Goal: Transaction & Acquisition: Purchase product/service

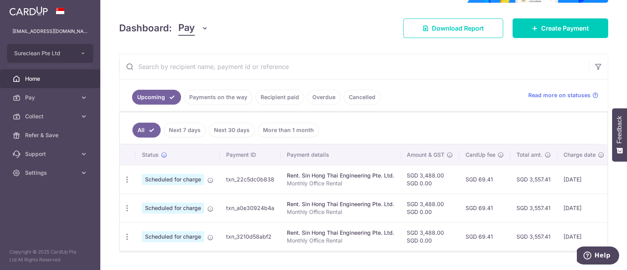
click at [232, 67] on input "text" at bounding box center [355, 66] width 470 height 25
type input "agili"
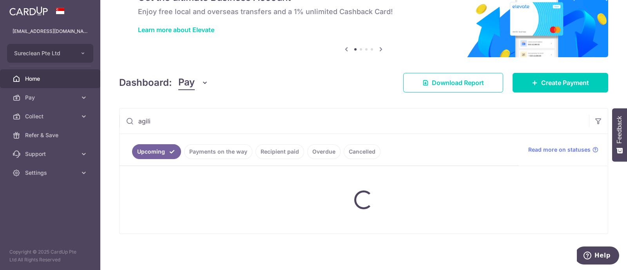
scroll to position [98, 0]
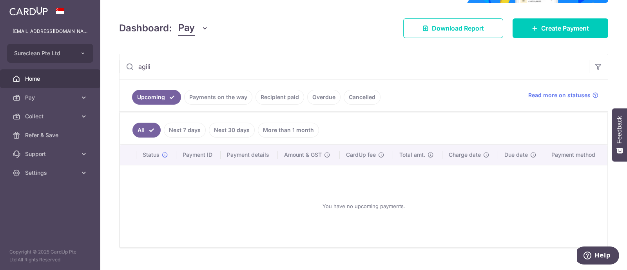
click at [275, 94] on link "Recipient paid" at bounding box center [280, 97] width 49 height 15
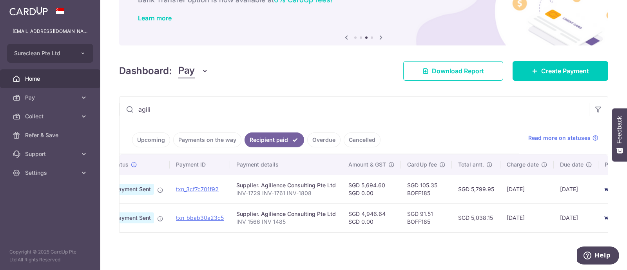
scroll to position [0, 0]
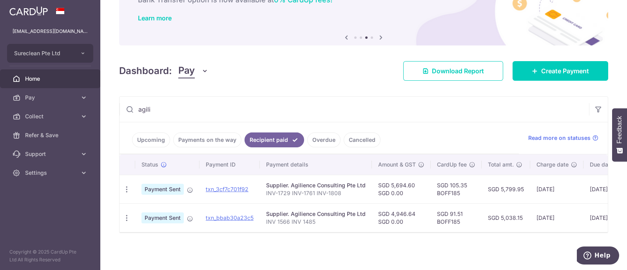
click at [200, 133] on link "Payments on the way" at bounding box center [207, 139] width 68 height 15
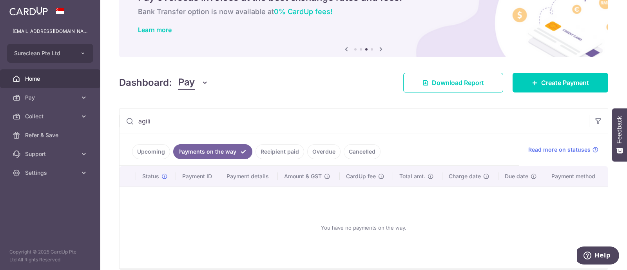
scroll to position [59, 0]
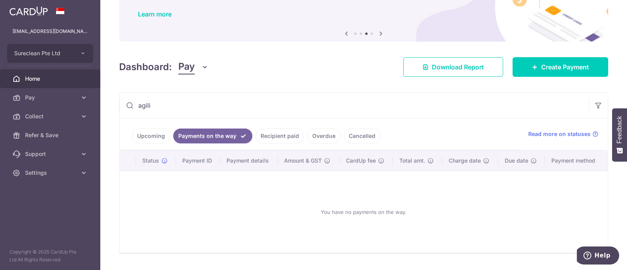
click at [280, 136] on link "Recipient paid" at bounding box center [280, 136] width 49 height 15
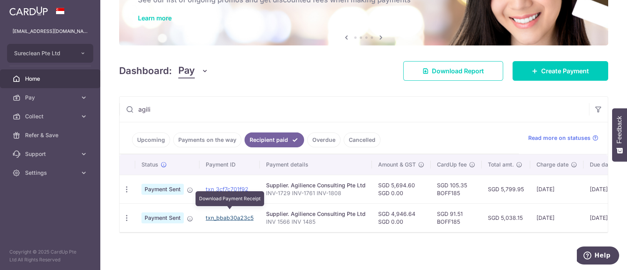
drag, startPoint x: 231, startPoint y: 212, endPoint x: 357, endPoint y: 30, distance: 220.9
click at [231, 214] on link "txn_bbab30a23c5" at bounding box center [230, 217] width 48 height 7
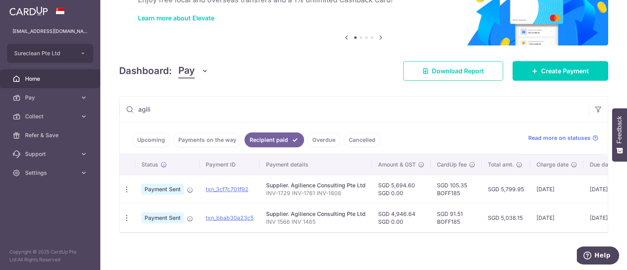
click at [154, 135] on link "Upcoming" at bounding box center [151, 139] width 38 height 15
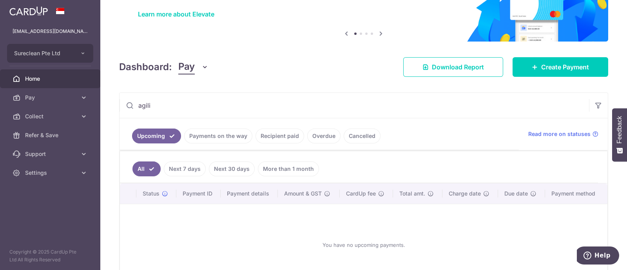
click at [328, 136] on link "Overdue" at bounding box center [323, 136] width 33 height 15
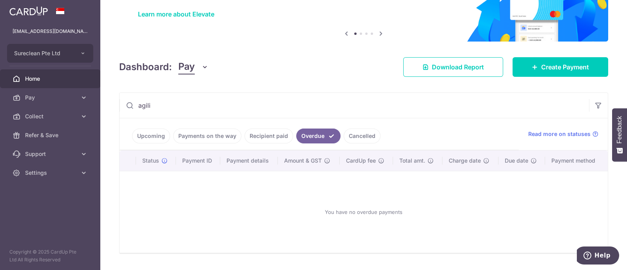
click at [352, 136] on link "Cancelled" at bounding box center [362, 136] width 37 height 15
click at [139, 136] on link "Upcoming" at bounding box center [151, 136] width 38 height 15
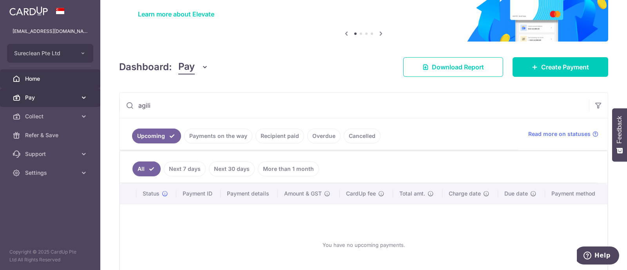
click at [100, 103] on main "sales@sureclean.com.sg Sureclean Pte Ltd Add new company Sureclean Pte Ltd Home…" at bounding box center [313, 135] width 627 height 270
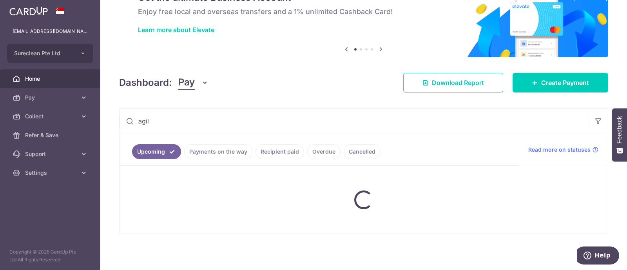
scroll to position [111, 0]
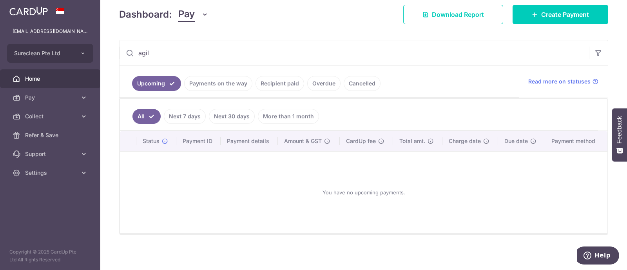
click at [278, 83] on link "Recipient paid" at bounding box center [280, 83] width 49 height 15
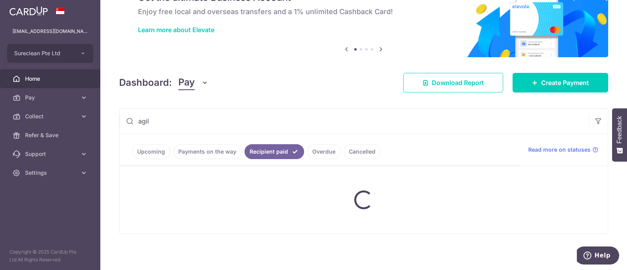
scroll to position [59, 0]
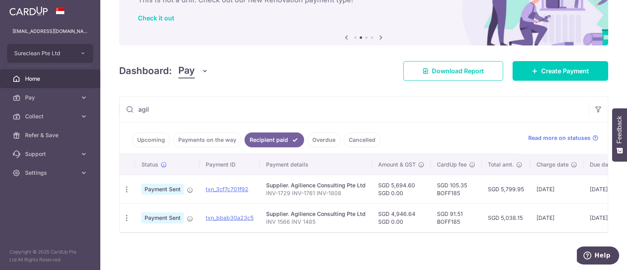
click at [188, 102] on input "agil" at bounding box center [355, 109] width 470 height 25
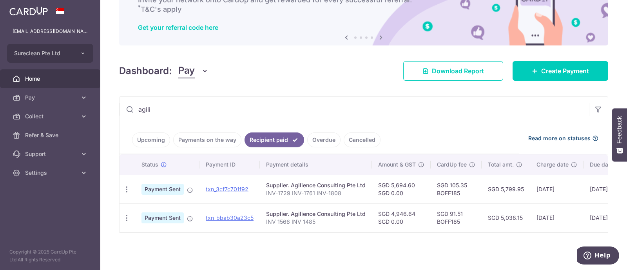
click at [558, 134] on span "Read more on statuses" at bounding box center [559, 138] width 62 height 8
drag, startPoint x: 163, startPoint y: 107, endPoint x: 132, endPoint y: 104, distance: 31.2
click at [132, 104] on div "agili" at bounding box center [355, 109] width 470 height 25
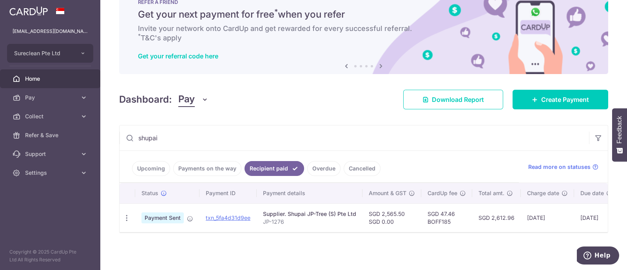
scroll to position [30, 0]
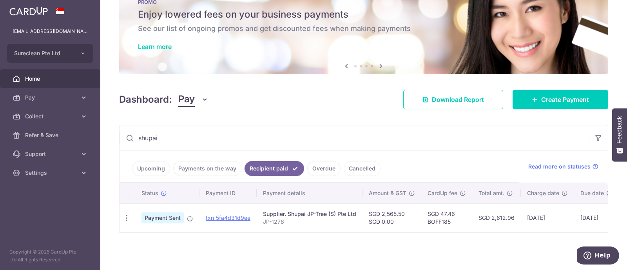
drag, startPoint x: 174, startPoint y: 130, endPoint x: 120, endPoint y: 136, distance: 54.4
click at [120, 136] on input "shupai" at bounding box center [355, 137] width 470 height 25
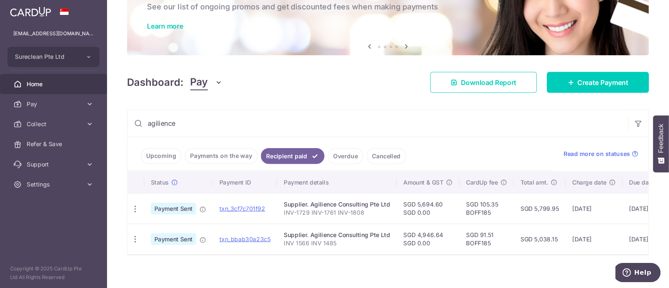
scroll to position [59, 0]
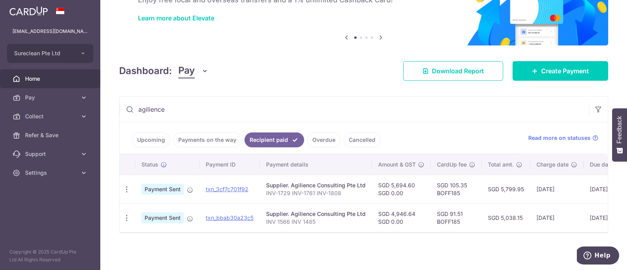
type input "agilience"
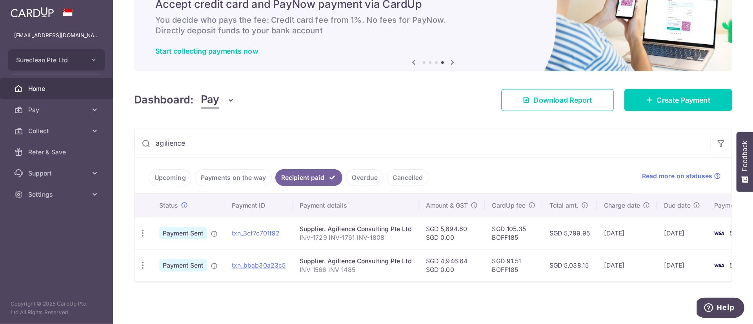
scroll to position [1, 0]
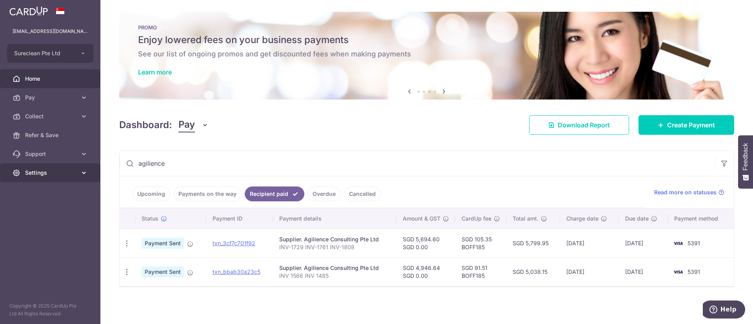
click at [42, 173] on span "Settings" at bounding box center [51, 173] width 52 height 8
click at [40, 190] on span "Account" at bounding box center [51, 192] width 52 height 8
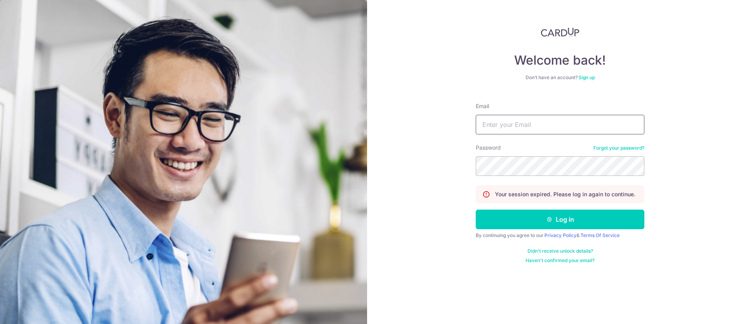
type input "sales@sureclean.com.sg"
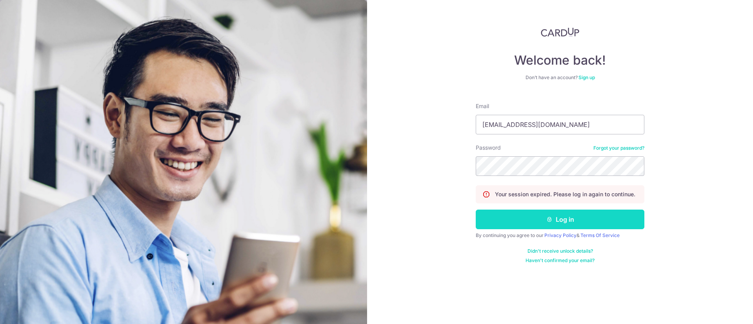
click at [559, 220] on button "Log in" at bounding box center [559, 220] width 169 height 20
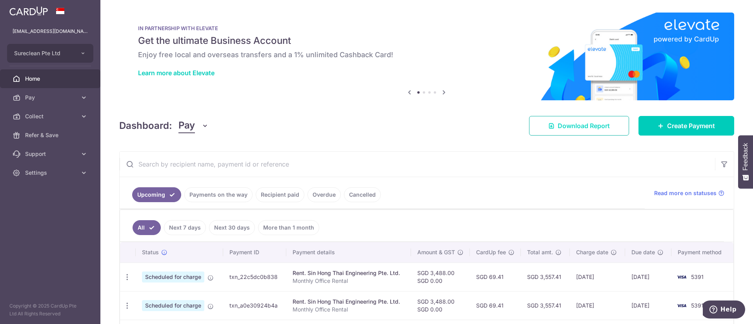
click at [573, 125] on span "Download Report" at bounding box center [583, 125] width 52 height 9
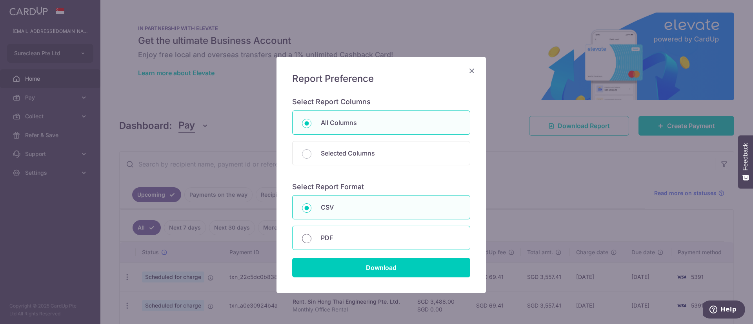
click at [302, 239] on input "PDF" at bounding box center [306, 238] width 9 height 9
radio input "true"
click at [469, 73] on icon "Close" at bounding box center [471, 71] width 9 height 10
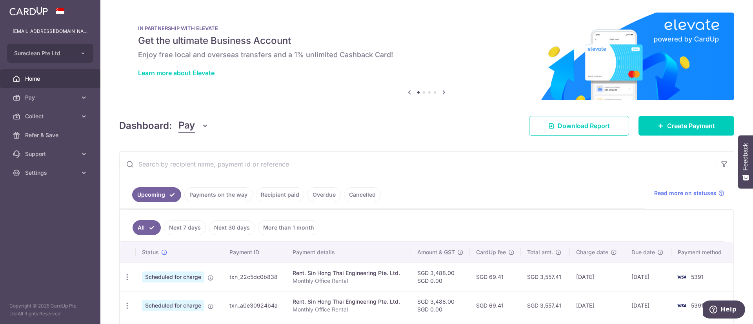
click at [281, 196] on link "Recipient paid" at bounding box center [280, 194] width 49 height 15
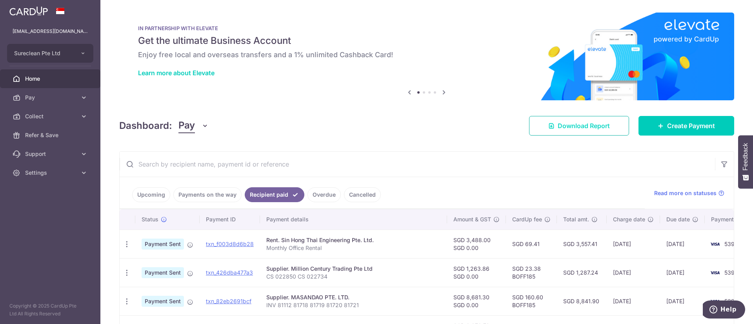
click at [574, 126] on span "Download Report" at bounding box center [583, 125] width 52 height 9
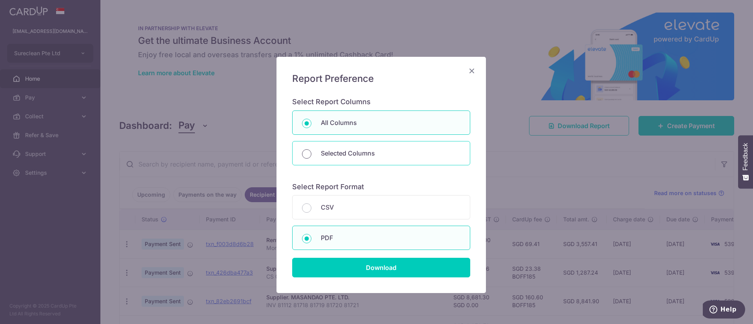
click at [302, 154] on input "Selected Columns" at bounding box center [306, 153] width 9 height 9
radio input "true"
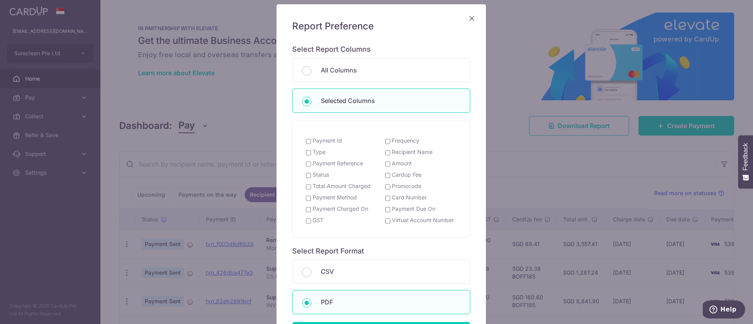
scroll to position [118, 0]
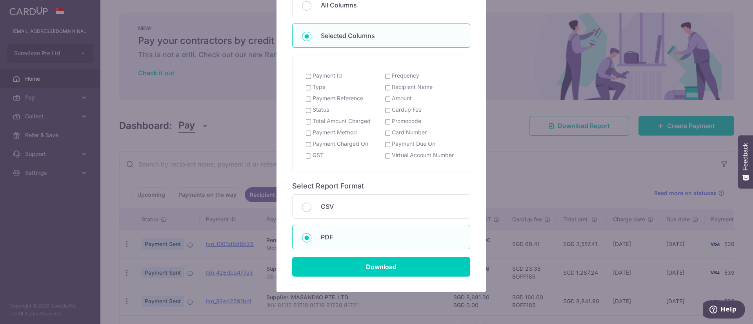
click at [385, 88] on input "Recipient Name" at bounding box center [387, 88] width 5 height 6
checkbox input "true"
click at [306, 111] on input "Status" at bounding box center [308, 110] width 5 height 6
checkbox input "true"
click at [306, 122] on input "Total Amount Charged" at bounding box center [308, 122] width 5 height 6
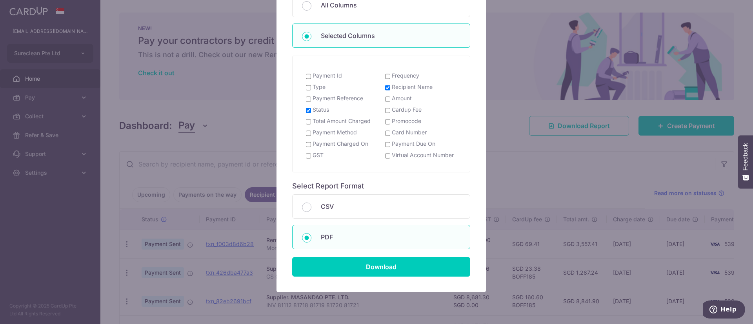
checkbox input "true"
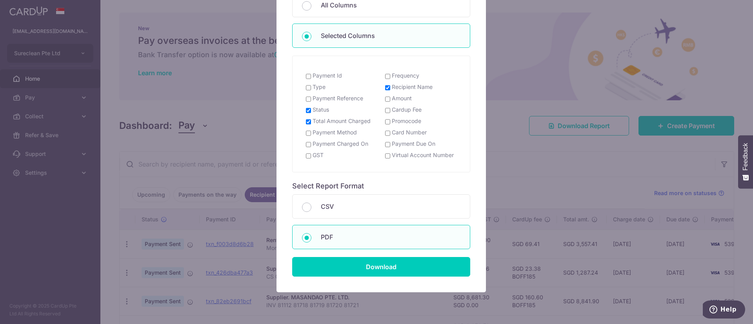
click at [306, 145] on input "Payment Charged On" at bounding box center [308, 144] width 5 height 6
checkbox input "true"
click at [306, 132] on input "Payment Method" at bounding box center [308, 133] width 5 height 6
checkbox input "true"
click at [306, 100] on input "Payment Reference" at bounding box center [308, 99] width 5 height 6
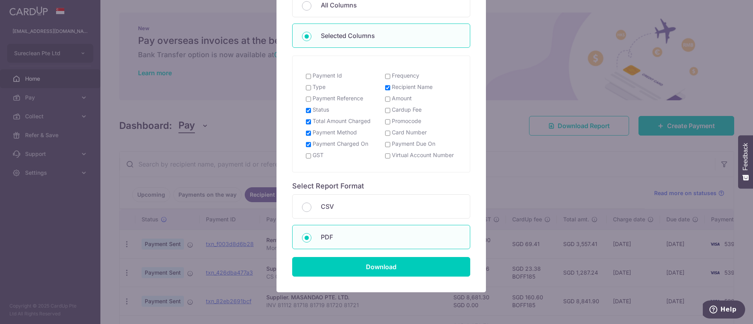
checkbox input "true"
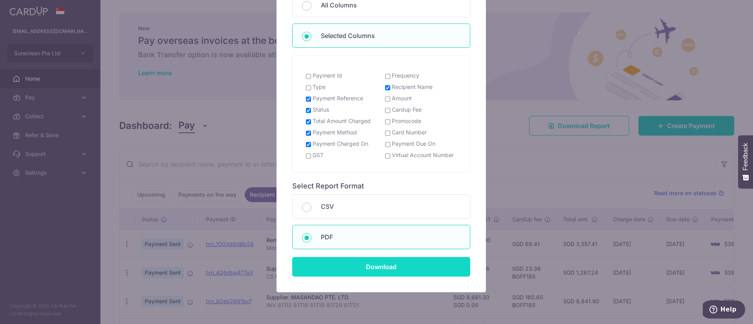
click at [372, 266] on input "Download" at bounding box center [381, 267] width 178 height 20
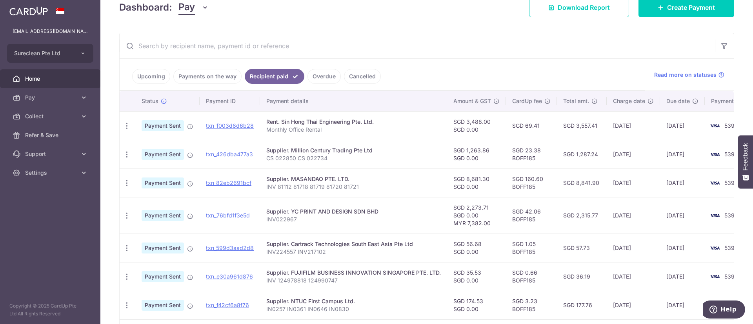
scroll to position [59, 0]
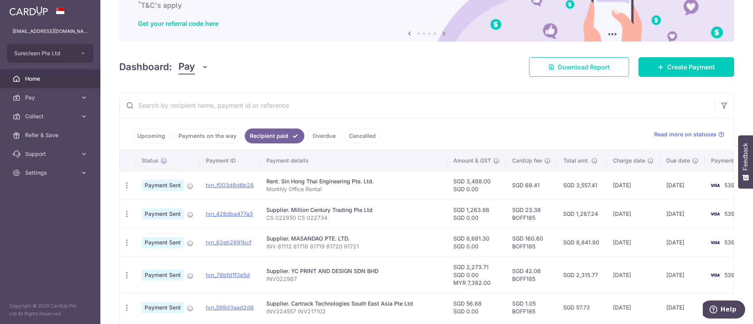
click at [573, 65] on span "Download Report" at bounding box center [583, 66] width 52 height 9
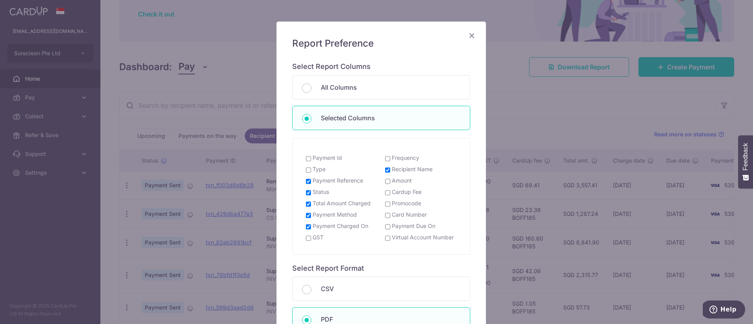
scroll to position [0, 0]
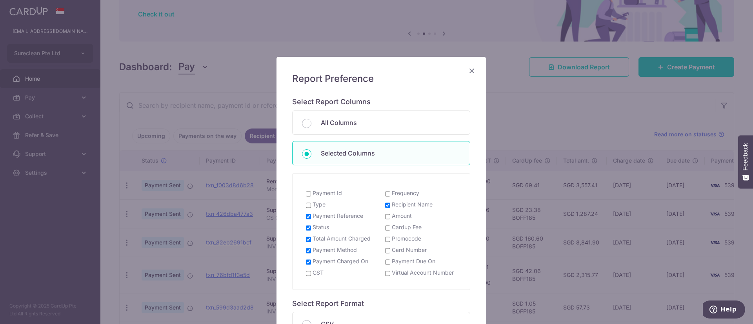
click at [469, 67] on icon "Close" at bounding box center [471, 71] width 9 height 10
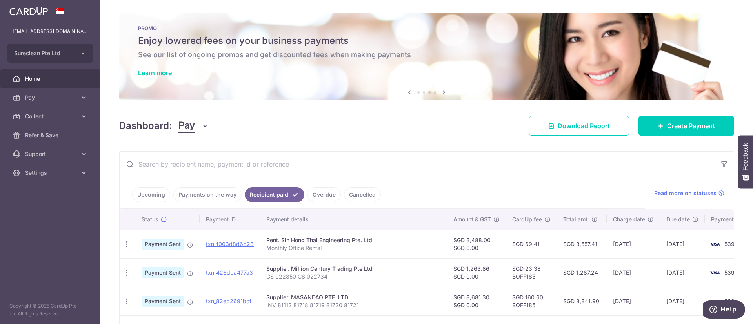
click at [203, 126] on icon "button" at bounding box center [205, 126] width 8 height 8
click at [346, 114] on div "Dashboard: Pay Pay Collect Download Report Download Report Create Payment" at bounding box center [426, 124] width 615 height 23
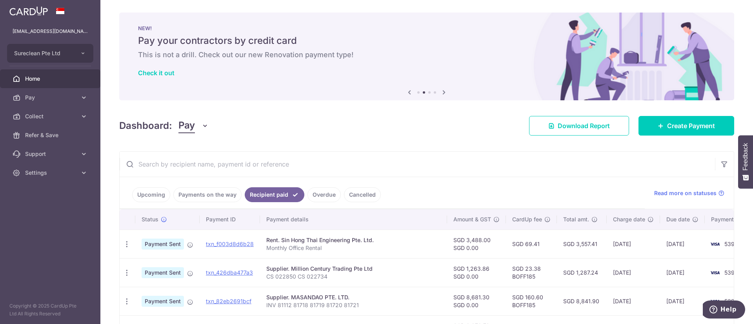
click at [208, 166] on input "text" at bounding box center [417, 164] width 595 height 25
type input "agili"
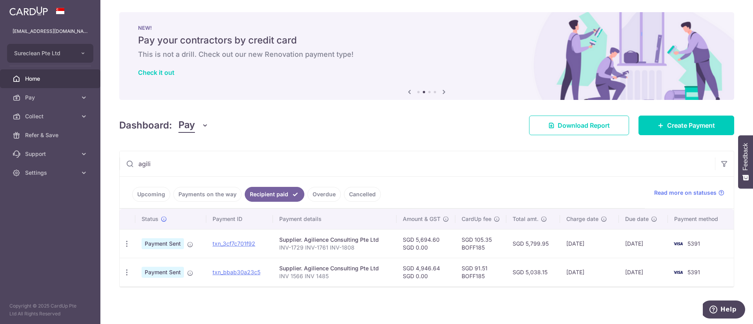
scroll to position [1, 0]
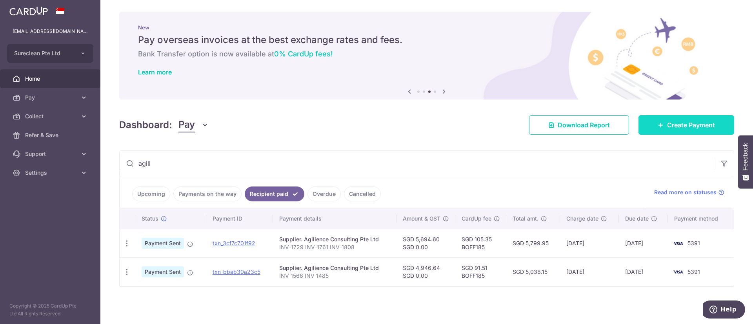
click at [677, 125] on span "Create Payment" at bounding box center [691, 124] width 48 height 9
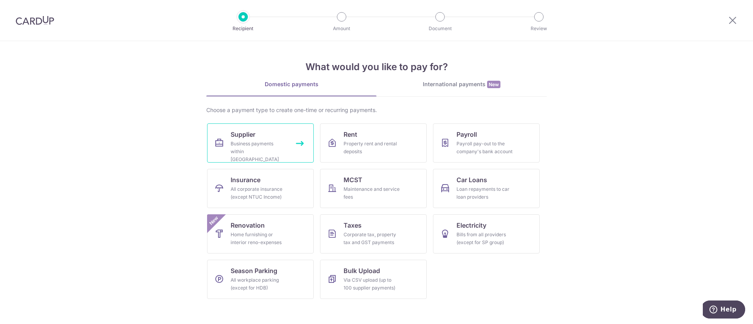
click at [240, 141] on div "Business payments within Singapore" at bounding box center [258, 152] width 56 height 24
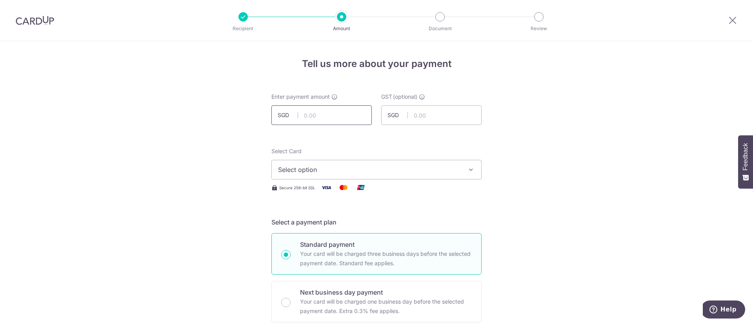
click at [337, 112] on input "text" at bounding box center [321, 115] width 100 height 20
type input "5,087.68"
click at [421, 116] on input "text" at bounding box center [431, 115] width 100 height 20
click at [458, 164] on button "Select option" at bounding box center [376, 170] width 210 height 20
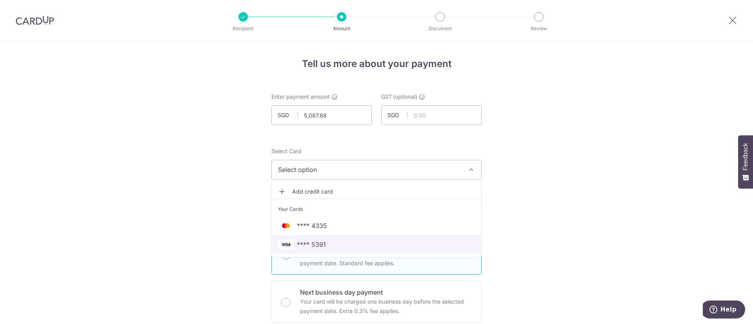
drag, startPoint x: 314, startPoint y: 245, endPoint x: 318, endPoint y: 243, distance: 5.3
click at [314, 245] on span "**** 5391" at bounding box center [311, 244] width 29 height 9
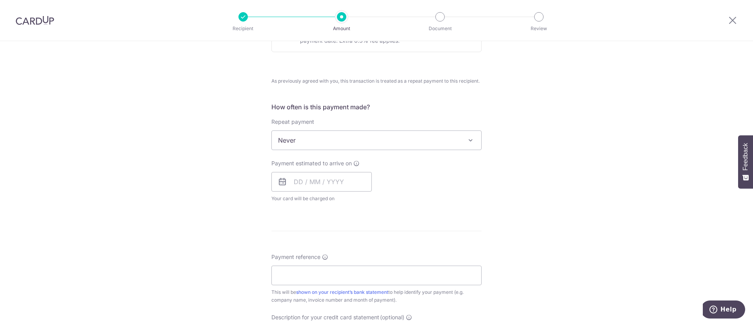
scroll to position [294, 0]
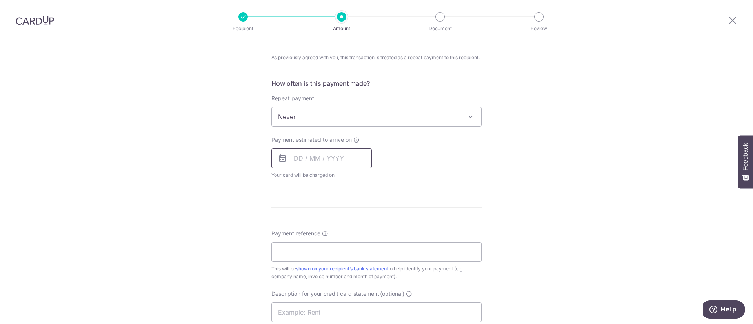
click at [326, 161] on input "text" at bounding box center [321, 159] width 100 height 20
click at [332, 227] on link "8" at bounding box center [334, 229] width 13 height 13
type input "08/10/2025"
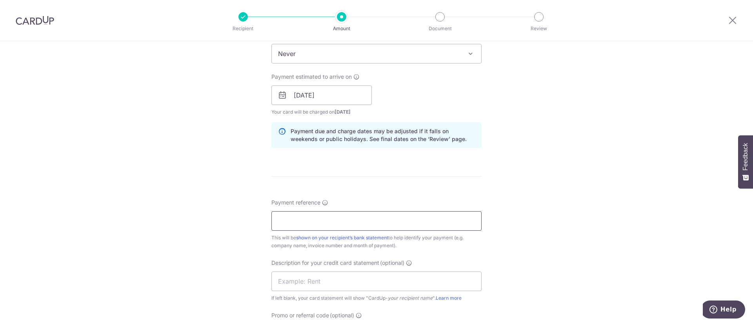
scroll to position [412, 0]
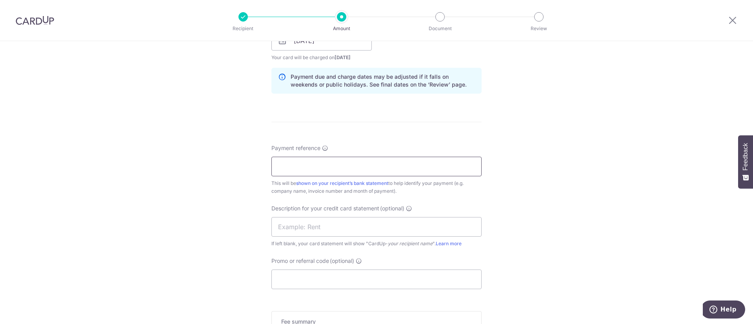
click at [308, 169] on input "Payment reference" at bounding box center [376, 167] width 210 height 20
paste input "INV-1612, INV-1728"
click at [318, 166] on input "INV-1612, INV-1728" at bounding box center [376, 167] width 210 height 20
click at [312, 164] on input "INV 1612 INV1728" at bounding box center [376, 167] width 210 height 20
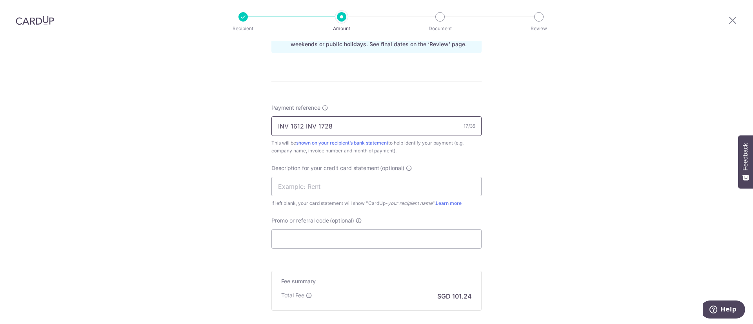
scroll to position [470, 0]
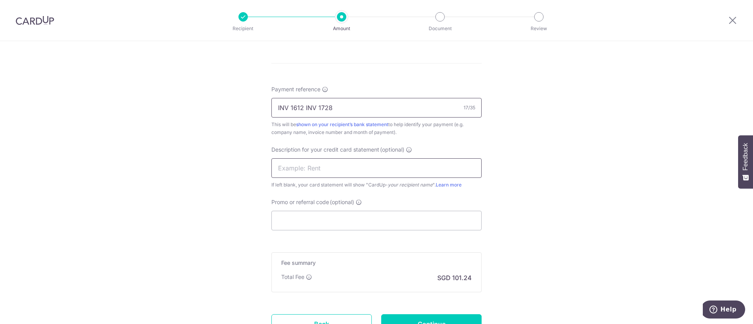
type input "INV 1612 INV 1728"
click at [311, 168] on input "text" at bounding box center [376, 168] width 210 height 20
type input "Invoices"
click at [339, 213] on input "Promo or referral code (optional)" at bounding box center [376, 221] width 210 height 20
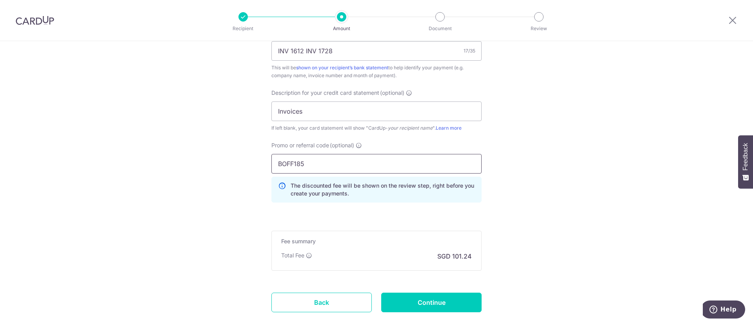
scroll to position [574, 0]
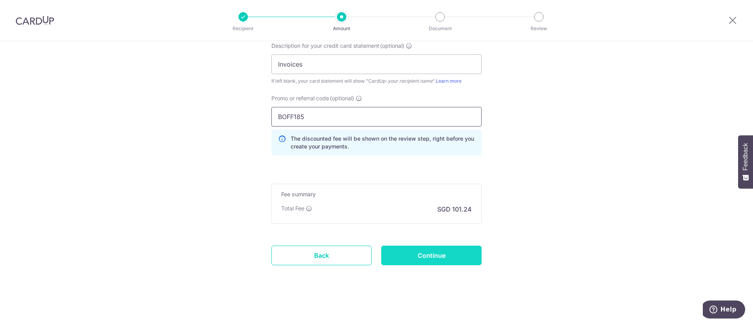
type input "BOFF185"
click at [432, 256] on input "Continue" at bounding box center [431, 256] width 100 height 20
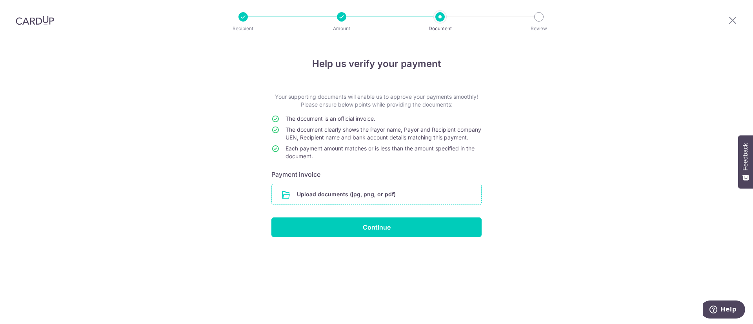
click at [352, 202] on input "file" at bounding box center [376, 194] width 209 height 20
click at [344, 201] on input "file" at bounding box center [376, 194] width 209 height 20
click at [354, 201] on input "file" at bounding box center [376, 194] width 209 height 20
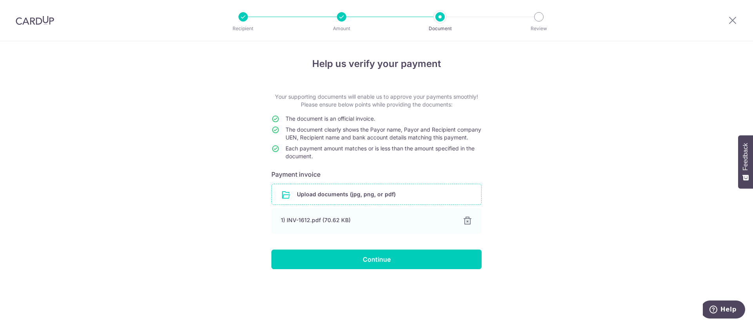
click at [342, 203] on input "file" at bounding box center [376, 194] width 209 height 20
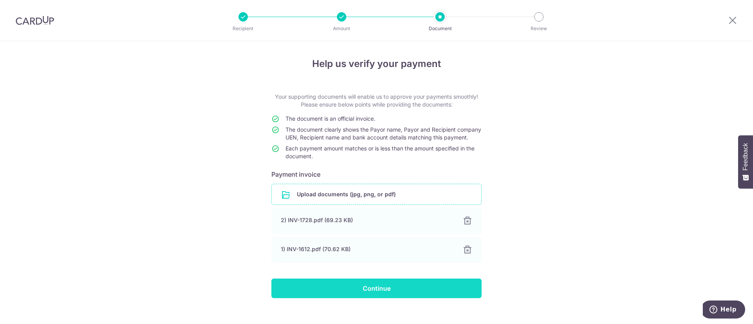
click at [373, 295] on input "Continue" at bounding box center [376, 289] width 210 height 20
